Goal: Transaction & Acquisition: Purchase product/service

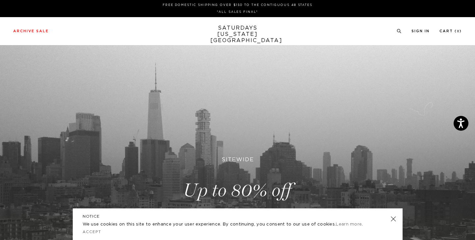
click at [235, 187] on link at bounding box center [237, 190] width 475 height 291
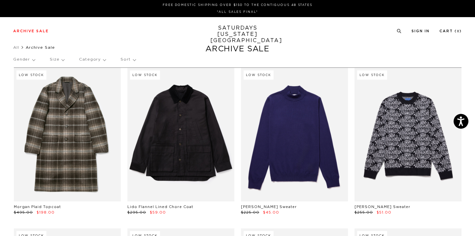
click at [57, 57] on p "Size" at bounding box center [57, 59] width 14 height 15
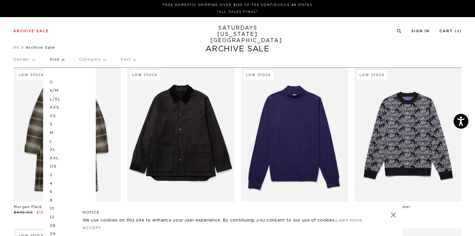
click at [51, 141] on p "L" at bounding box center [69, 141] width 39 height 9
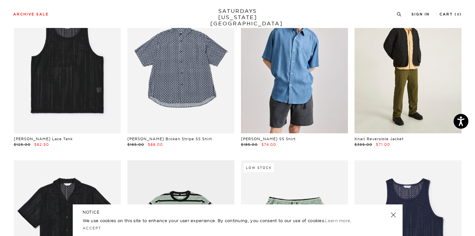
scroll to position [97, 0]
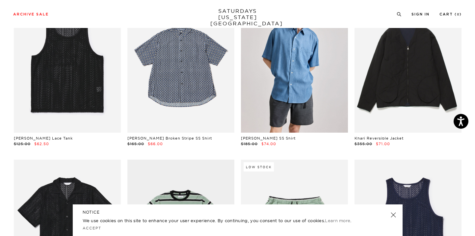
click at [391, 215] on link at bounding box center [392, 214] width 9 height 9
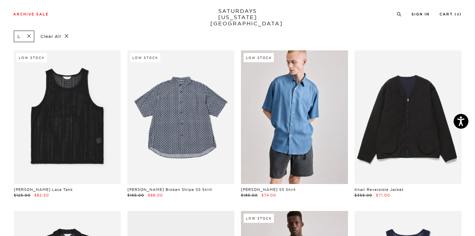
scroll to position [24, 0]
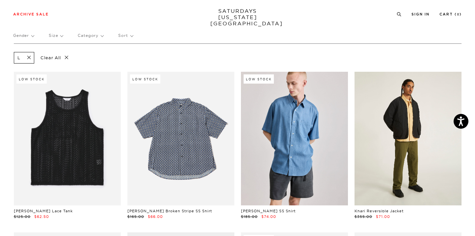
click at [395, 164] on link at bounding box center [407, 139] width 107 height 134
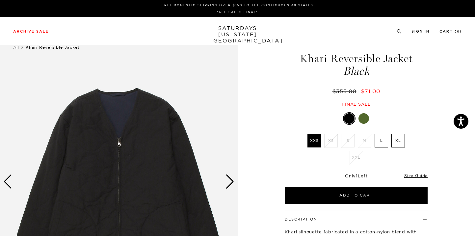
click at [230, 181] on div "Next slide" at bounding box center [229, 181] width 9 height 14
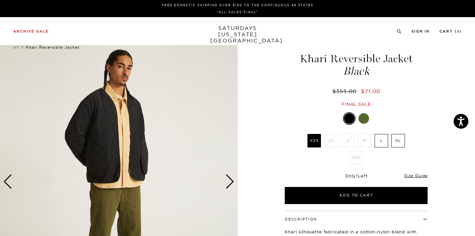
click at [230, 181] on div "Next slide" at bounding box center [229, 181] width 9 height 14
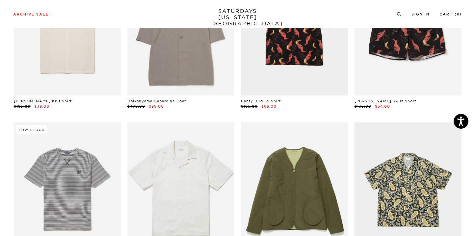
scroll to position [1174, 0]
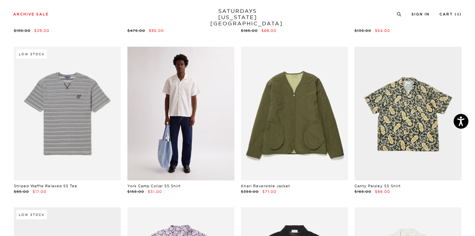
click at [191, 122] on link at bounding box center [180, 114] width 107 height 134
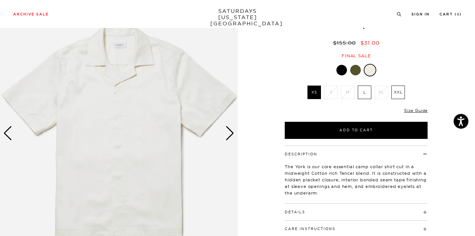
scroll to position [48, 0]
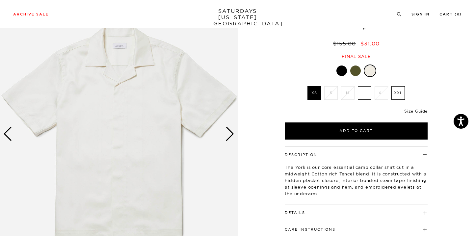
click at [227, 134] on div "Next slide" at bounding box center [229, 134] width 9 height 14
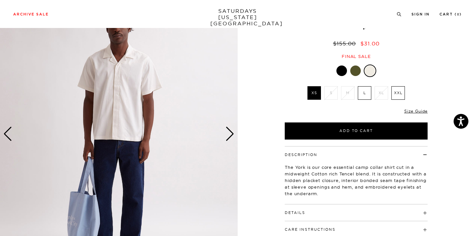
click at [227, 134] on div "Next slide" at bounding box center [229, 134] width 9 height 14
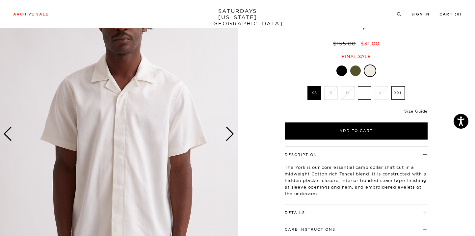
click at [227, 134] on div "Next slide" at bounding box center [229, 134] width 9 height 14
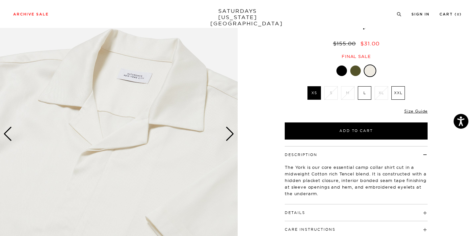
click at [227, 134] on div "Next slide" at bounding box center [229, 134] width 9 height 14
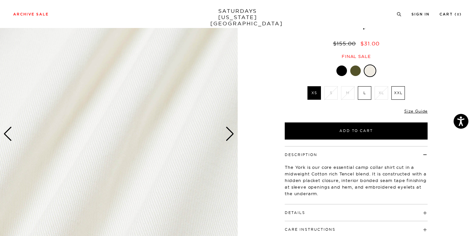
click at [321, 212] on h4 "Details" at bounding box center [356, 209] width 143 height 11
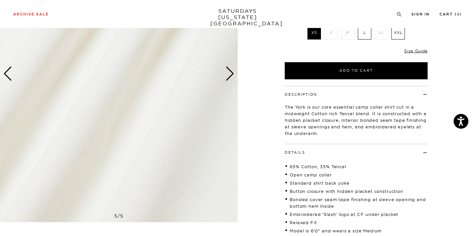
scroll to position [222, 0]
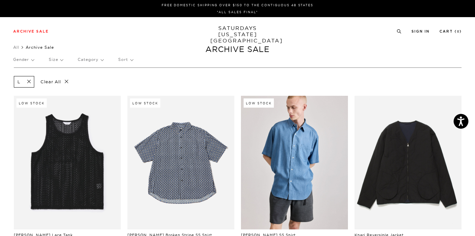
click at [30, 82] on span at bounding box center [27, 82] width 14 height 6
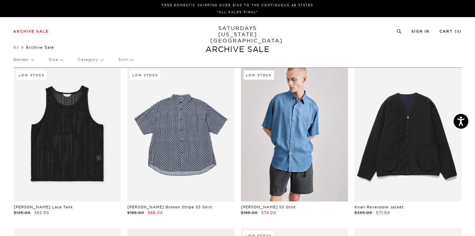
click at [62, 60] on p "Size" at bounding box center [56, 59] width 14 height 15
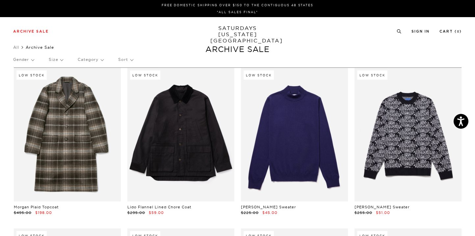
click at [54, 56] on p "Size" at bounding box center [56, 59] width 14 height 15
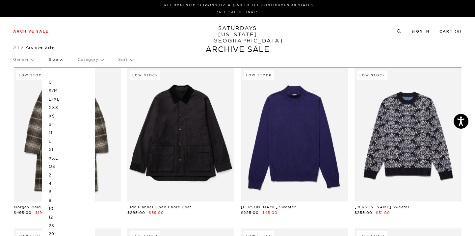
click at [51, 132] on p "M" at bounding box center [68, 133] width 39 height 9
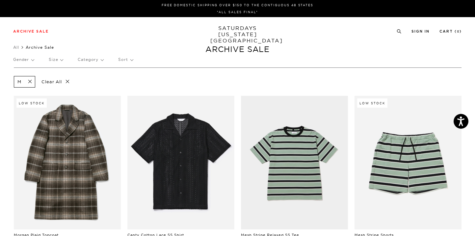
click at [31, 82] on span at bounding box center [28, 82] width 14 height 6
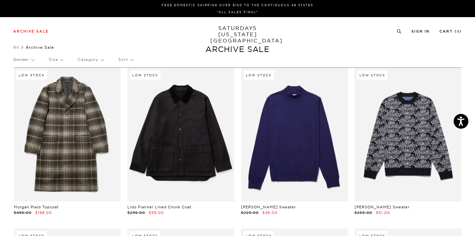
click at [58, 59] on p "Size" at bounding box center [56, 59] width 14 height 15
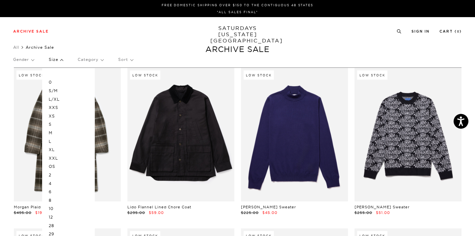
click at [50, 139] on p "L" at bounding box center [68, 141] width 39 height 9
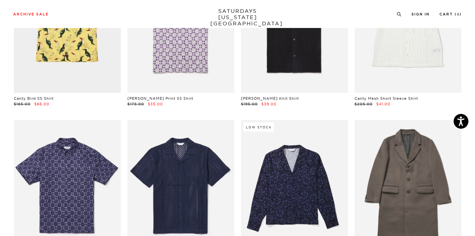
scroll to position [1420, 1]
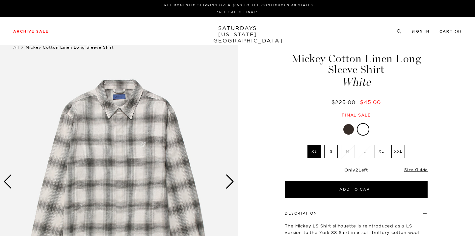
click at [351, 129] on div at bounding box center [348, 129] width 11 height 11
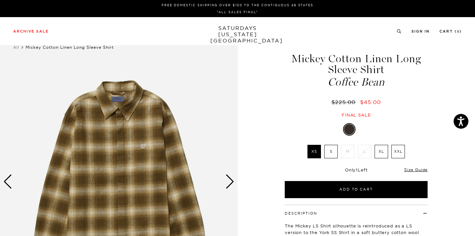
click at [360, 156] on li "L" at bounding box center [364, 151] width 17 height 13
click at [346, 153] on li "M" at bounding box center [347, 151] width 17 height 13
click at [378, 153] on label "XL" at bounding box center [380, 151] width 13 height 13
click at [0, 0] on input "XL" at bounding box center [0, 0] width 0 height 0
click at [333, 154] on label "S" at bounding box center [330, 151] width 13 height 13
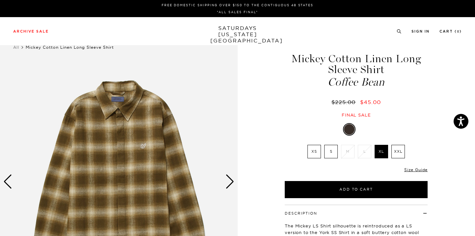
click at [0, 0] on input "S" at bounding box center [0, 0] width 0 height 0
click at [403, 153] on label "XXL" at bounding box center [397, 151] width 13 height 13
click at [0, 0] on input "XXL" at bounding box center [0, 0] width 0 height 0
click at [379, 122] on div "Mickey Cotton Linen Long Sleeve Shirt Coffee Bean $225.00 $45.00 Final sale Mic…" at bounding box center [356, 181] width 165 height 297
click at [380, 147] on label "XL" at bounding box center [380, 151] width 13 height 13
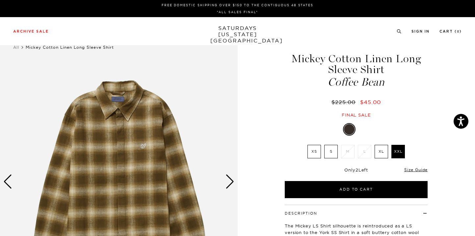
click at [0, 0] on input "XL" at bounding box center [0, 0] width 0 height 0
click at [230, 179] on div "Next slide" at bounding box center [229, 181] width 9 height 14
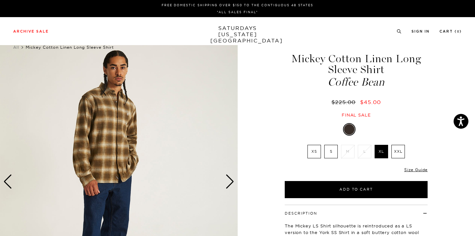
click at [228, 181] on div "Next slide" at bounding box center [229, 181] width 9 height 14
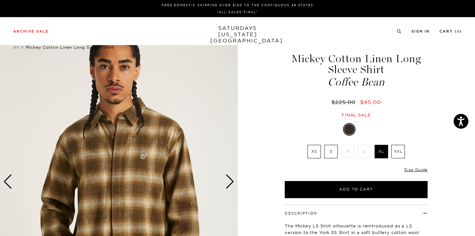
click at [363, 128] on div at bounding box center [363, 129] width 11 height 11
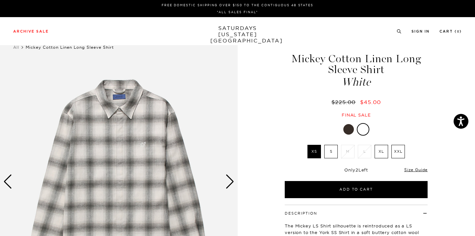
click at [230, 179] on div "Next slide" at bounding box center [229, 181] width 9 height 14
click at [232, 178] on div "Next slide" at bounding box center [229, 181] width 9 height 14
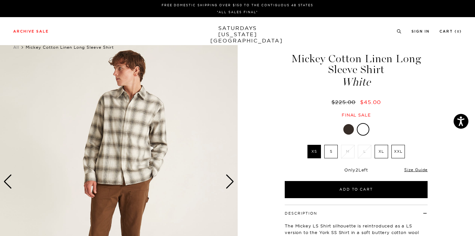
click at [232, 178] on div "Next slide" at bounding box center [229, 181] width 9 height 14
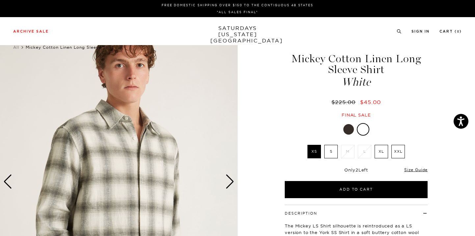
click at [353, 128] on div at bounding box center [348, 129] width 11 height 11
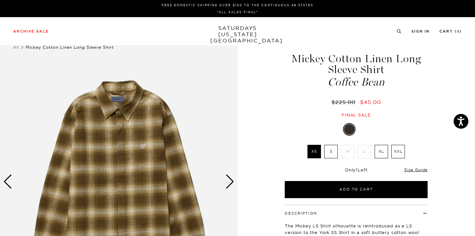
click at [237, 173] on img at bounding box center [119, 181] width 238 height 297
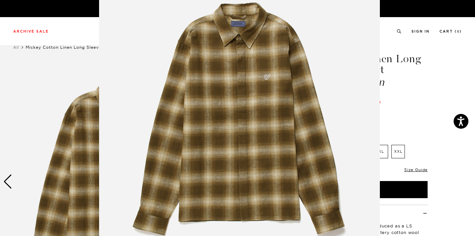
scroll to position [50, 0]
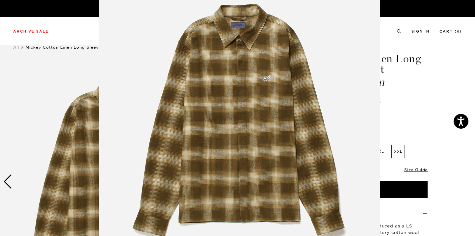
click at [353, 106] on img at bounding box center [239, 118] width 281 height 337
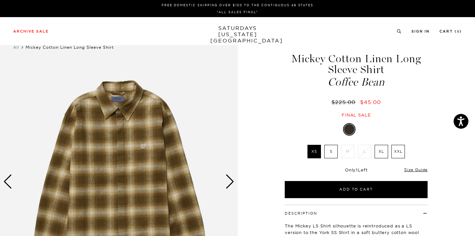
click at [230, 182] on div "Next slide" at bounding box center [229, 181] width 9 height 14
click at [234, 180] on div "Next slide" at bounding box center [229, 181] width 9 height 14
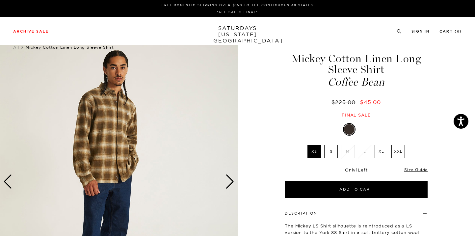
click at [234, 180] on div "Next slide" at bounding box center [229, 181] width 9 height 14
